Goal: Task Accomplishment & Management: Use online tool/utility

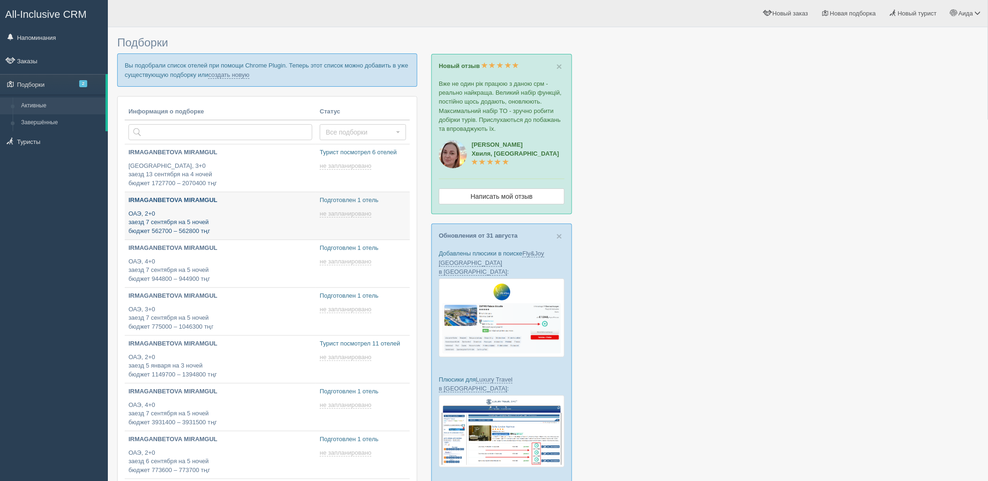
type input "2025-09-03 11:40"
type input "2025-09-03 11:55"
click at [235, 72] on link "создать новую" at bounding box center [228, 75] width 41 height 8
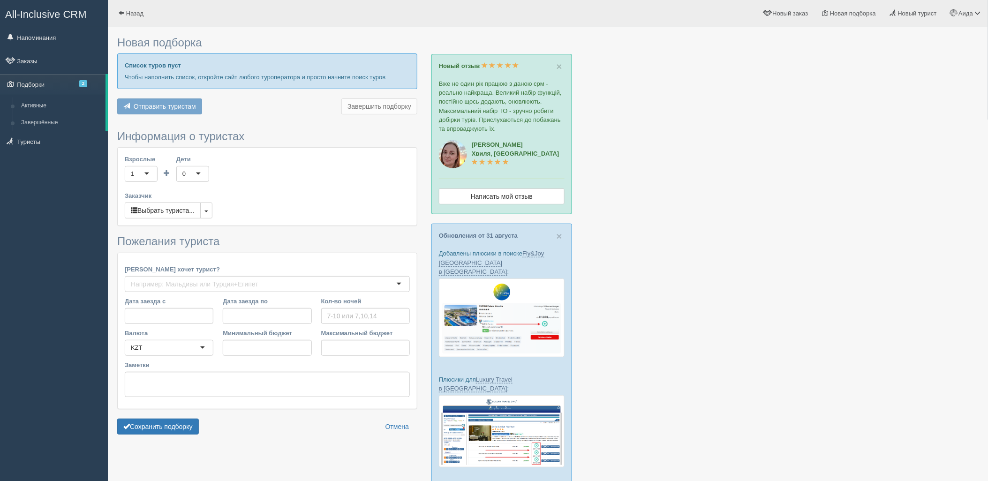
type input "9-11"
type input "977200"
type input "1172300"
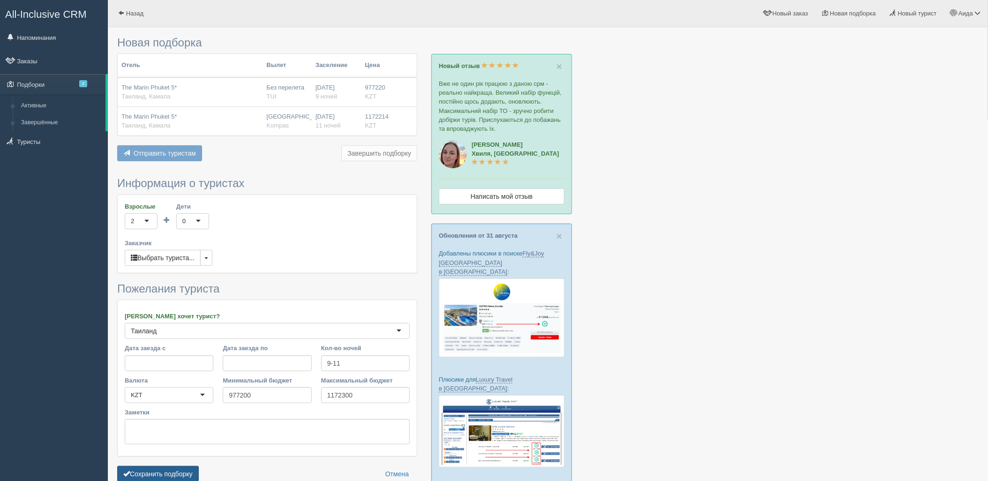
click at [195, 474] on button "Сохранить подборку" at bounding box center [158, 474] width 82 height 16
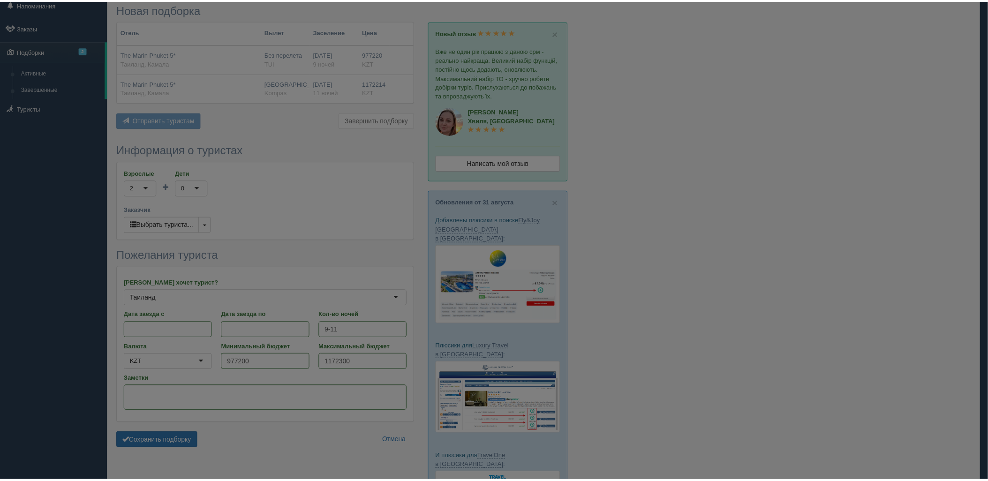
scroll to position [52, 0]
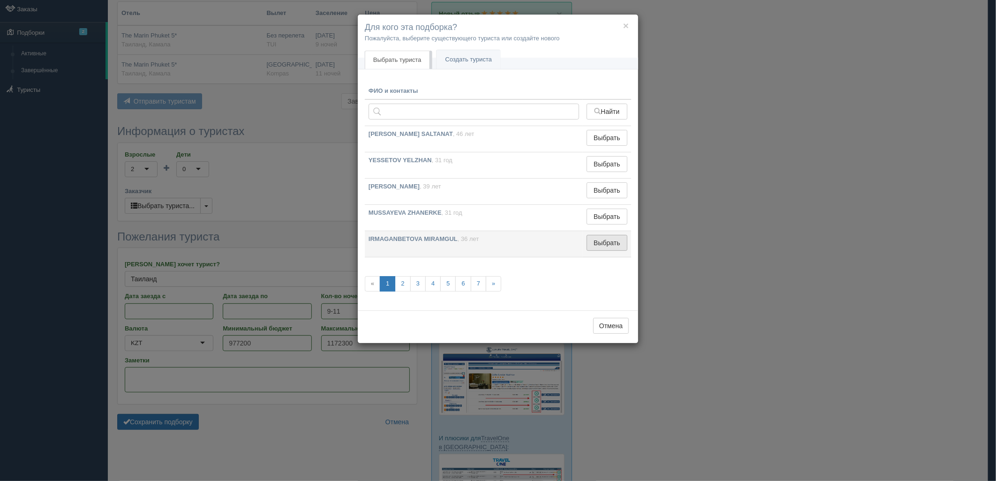
click at [596, 246] on button "Выбрать" at bounding box center [607, 243] width 41 height 16
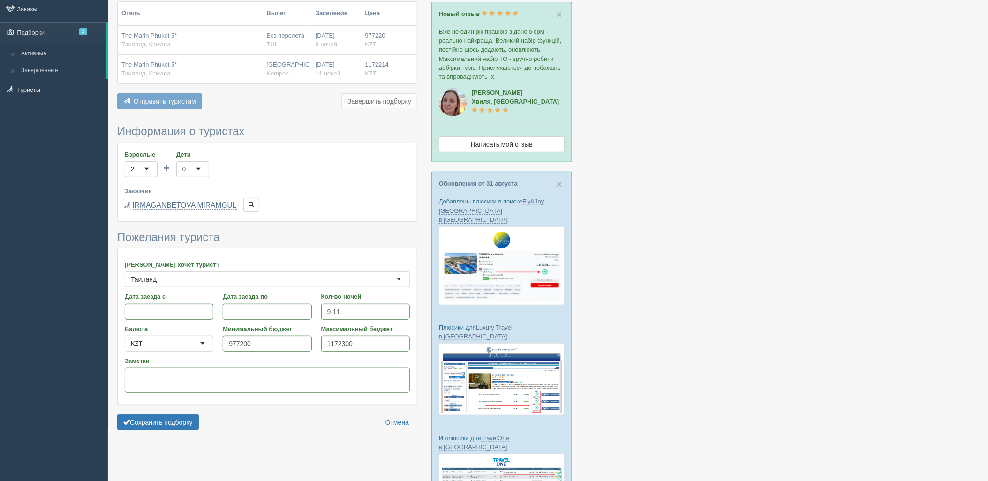
click at [148, 437] on div at bounding box center [548, 260] width 862 height 561
click at [148, 432] on form "Информация о туристах Взрослые 2 2 1 2 3 4 5 6 7 8 9 10 11 12 13 14 15 16 17 18…" at bounding box center [267, 280] width 300 height 310
click at [152, 423] on button "Сохранить подборку" at bounding box center [158, 423] width 82 height 16
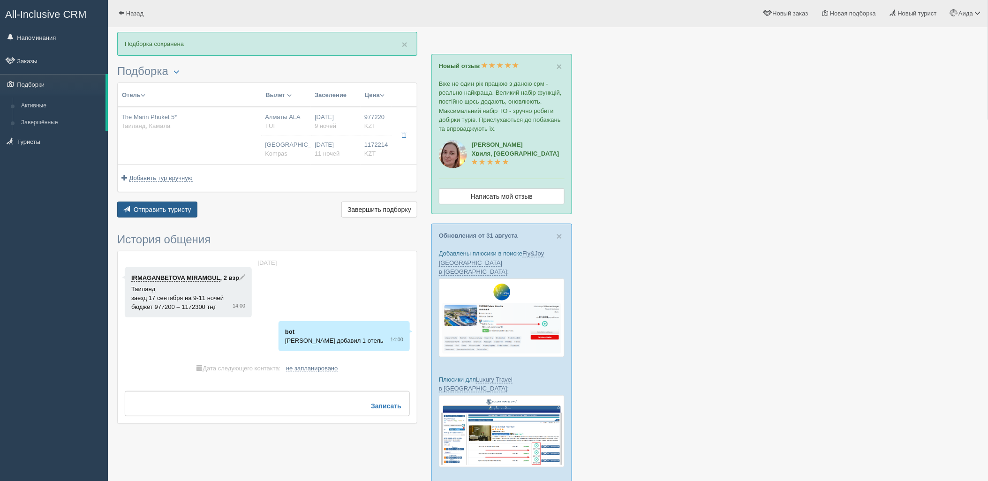
click at [172, 213] on button "Отправить туристу Отправить" at bounding box center [157, 210] width 80 height 16
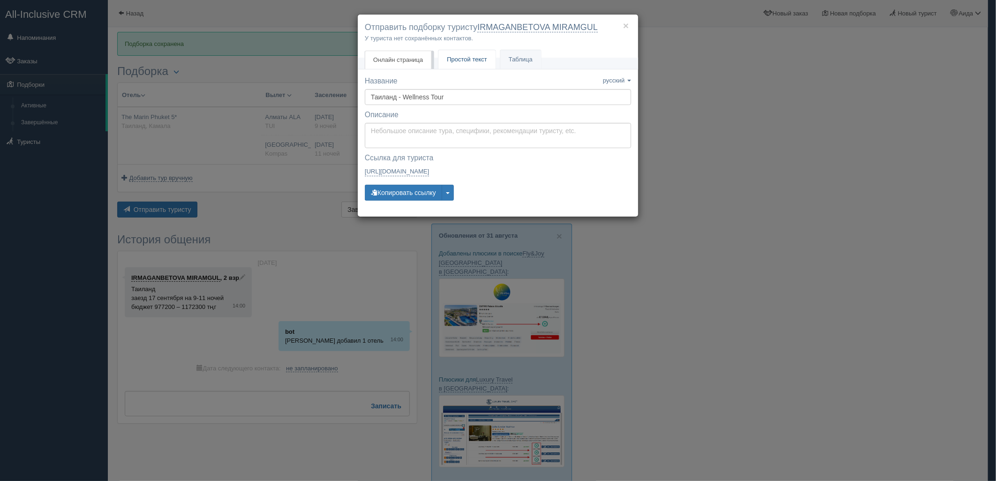
click at [467, 56] on span "Простой текст" at bounding box center [467, 59] width 40 height 7
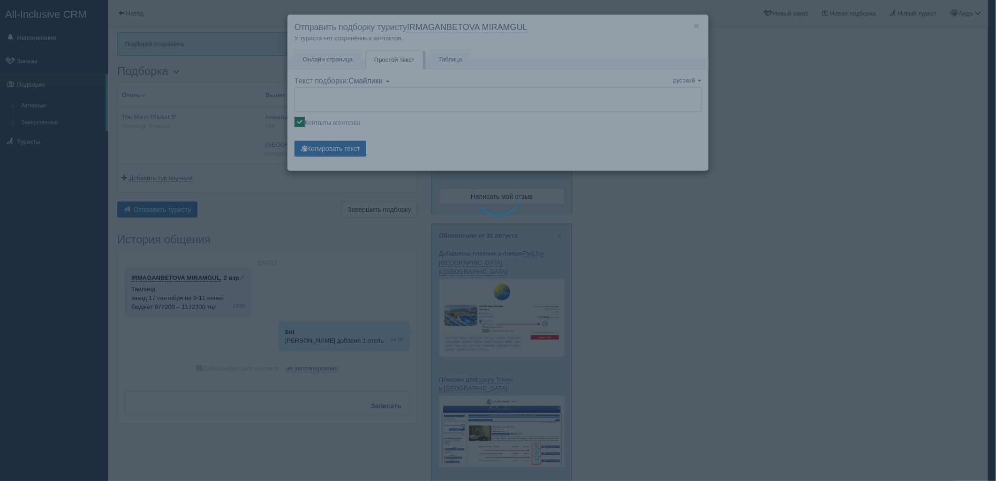
type textarea "🌞 Loremi dolo! Sitametcon Adi elitseddoei temporinc utlabore: 🌎 Etdolor, Magnaa…"
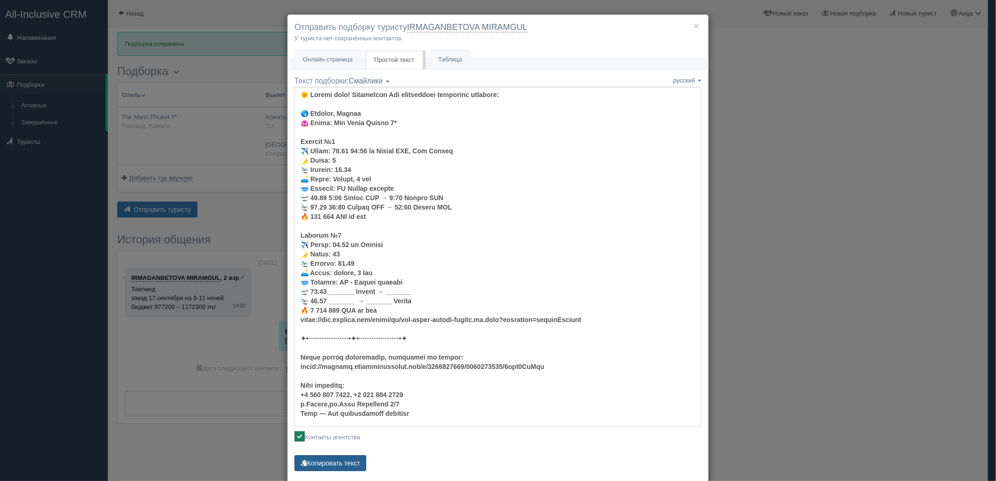
click at [349, 460] on button "Копировать текст" at bounding box center [331, 463] width 72 height 16
